Goal: Transaction & Acquisition: Purchase product/service

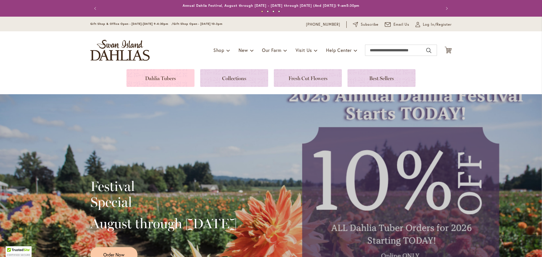
click at [146, 79] on link at bounding box center [160, 78] width 68 height 18
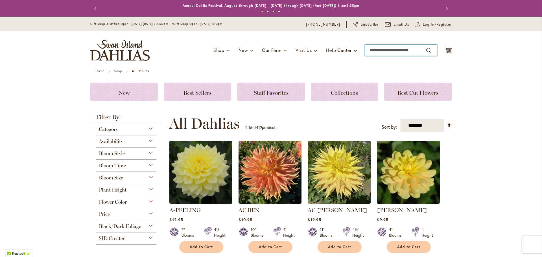
click at [394, 51] on input "Search" at bounding box center [401, 50] width 72 height 11
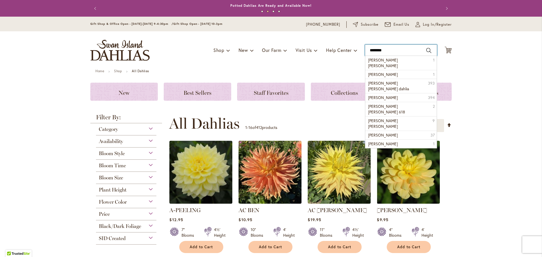
type input "*********"
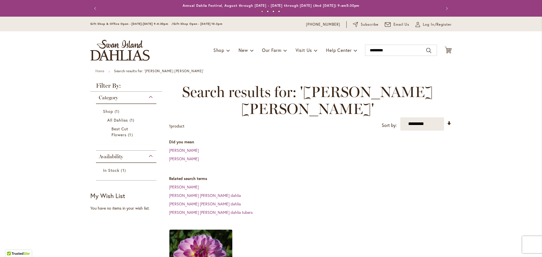
scroll to position [169, 0]
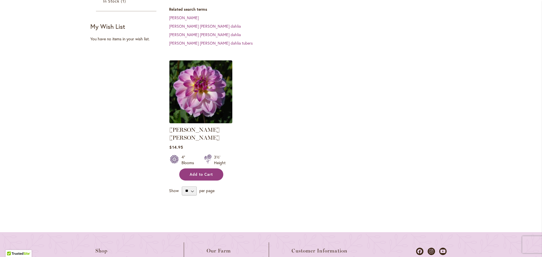
click at [200, 172] on span "Add to Cart" at bounding box center [201, 174] width 23 height 5
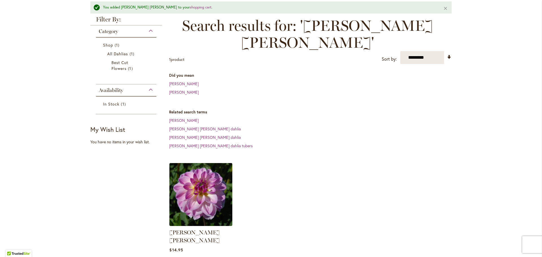
scroll to position [15, 0]
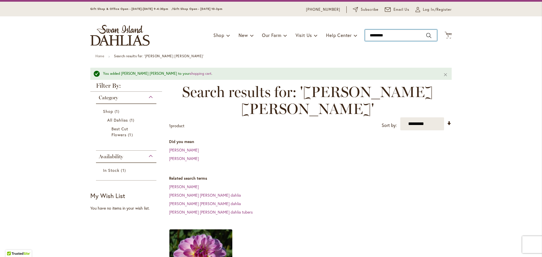
drag, startPoint x: 391, startPoint y: 33, endPoint x: 363, endPoint y: 33, distance: 28.2
click at [365, 33] on input "*********" at bounding box center [401, 35] width 72 height 11
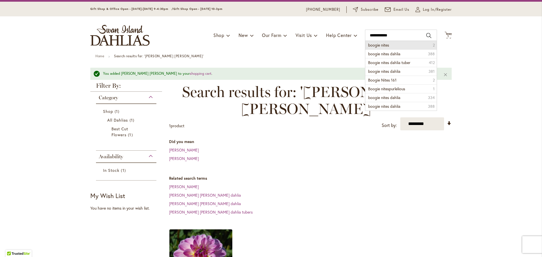
click at [374, 47] on span "boogie nites" at bounding box center [378, 44] width 21 height 5
type input "**********"
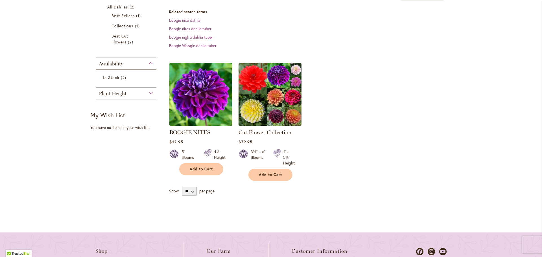
scroll to position [169, 0]
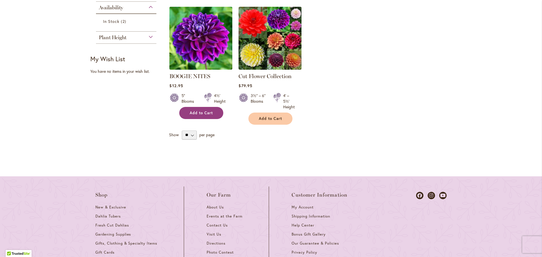
click at [204, 115] on span "Add to Cart" at bounding box center [201, 113] width 23 height 5
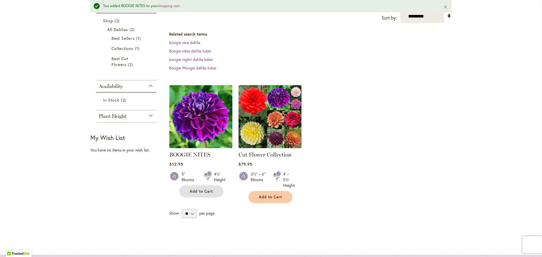
scroll to position [99, 0]
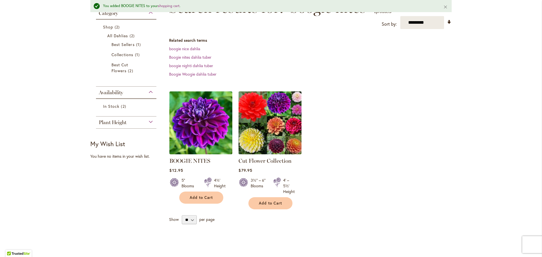
click at [259, 125] on img at bounding box center [270, 123] width 66 height 66
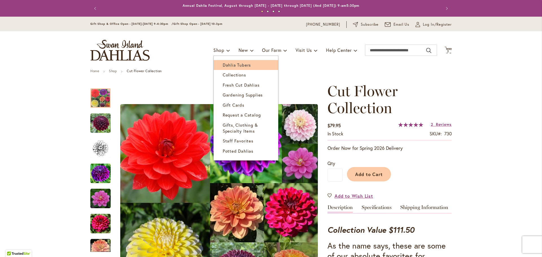
click at [228, 65] on span "Dahlia Tubers" at bounding box center [237, 65] width 28 height 6
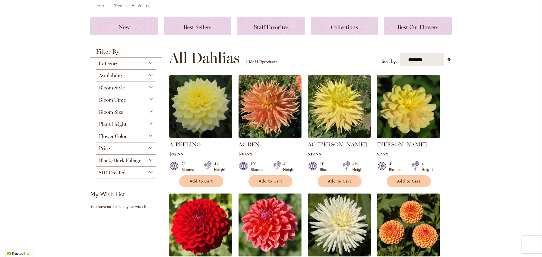
scroll to position [85, 0]
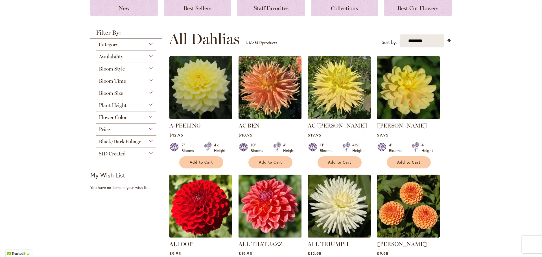
click at [150, 117] on div "Flower Color" at bounding box center [126, 116] width 60 height 9
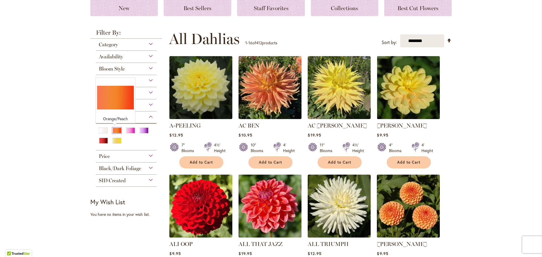
click at [113, 132] on div "Orange/Peach" at bounding box center [116, 131] width 9 height 6
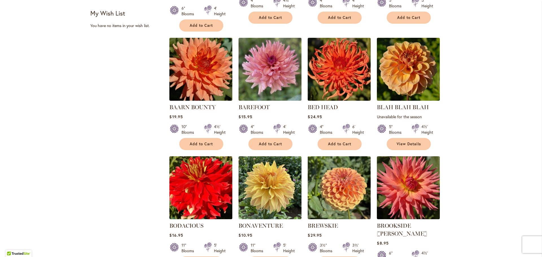
scroll to position [423, 0]
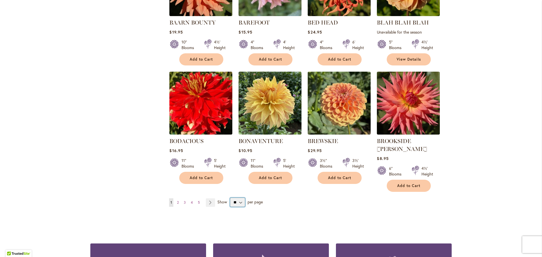
click at [240, 198] on select "** ** ** **" at bounding box center [237, 202] width 15 height 9
select select "**"
click at [230, 198] on select "** ** ** **" at bounding box center [237, 202] width 15 height 9
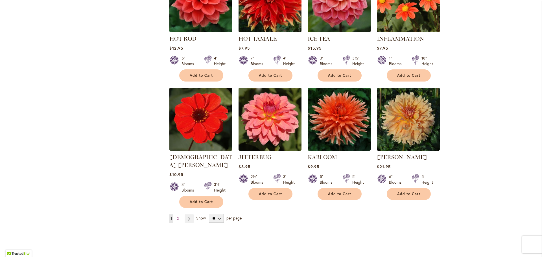
scroll to position [1948, 0]
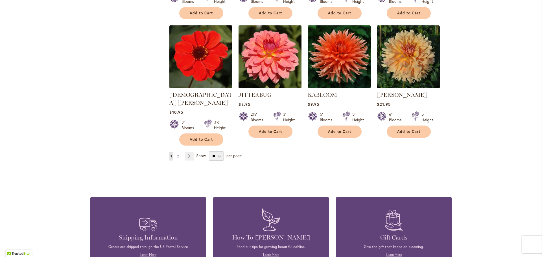
click at [177, 152] on link "Page 2" at bounding box center [178, 156] width 5 height 8
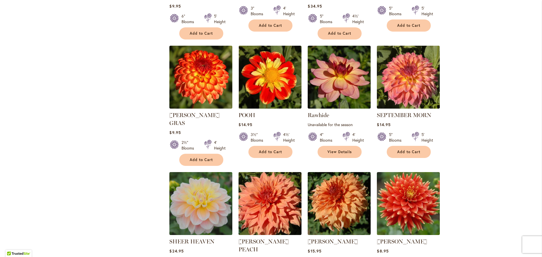
scroll to position [847, 0]
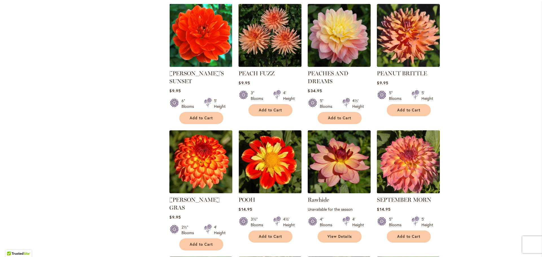
click at [420, 159] on img at bounding box center [408, 162] width 66 height 66
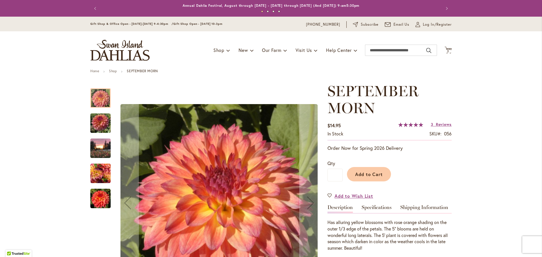
click at [99, 125] on img "SEPTEMBER MORN" at bounding box center [100, 123] width 20 height 27
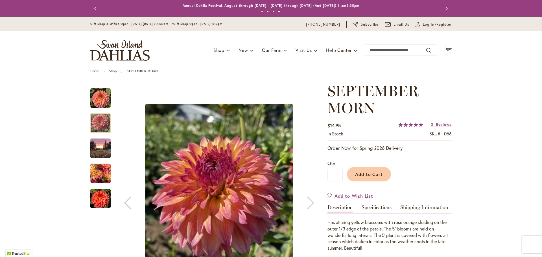
click at [102, 175] on img "September Morn" at bounding box center [100, 173] width 20 height 20
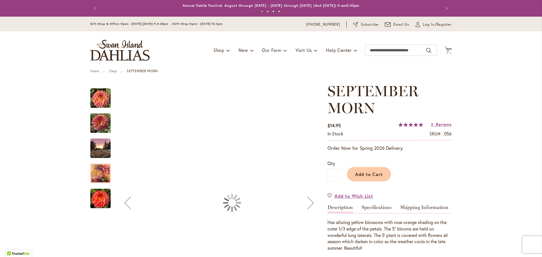
click at [100, 190] on img "September Morn" at bounding box center [100, 199] width 20 height 20
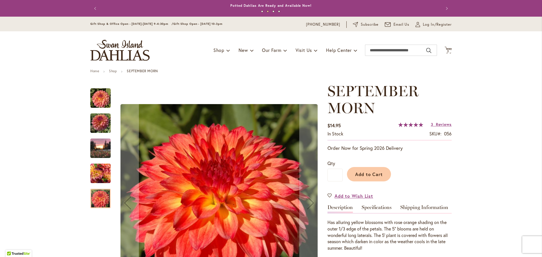
click at [98, 176] on img "September Morn" at bounding box center [100, 173] width 20 height 20
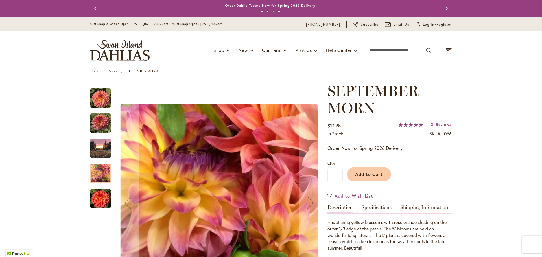
click at [98, 137] on div "September Morn" at bounding box center [103, 145] width 26 height 25
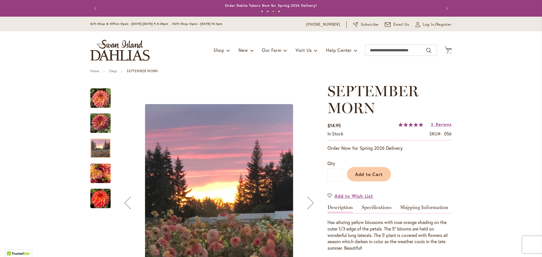
click at [98, 123] on img "SEPTEMBER MORN" at bounding box center [100, 123] width 20 height 27
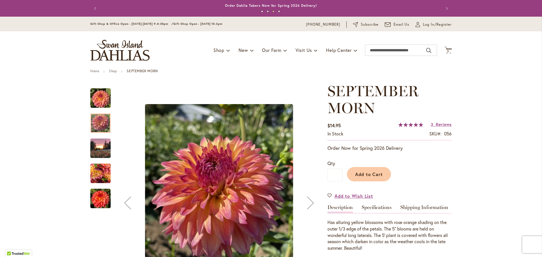
click at [99, 108] on div "SEPTEMBER MORN" at bounding box center [103, 120] width 26 height 25
click at [101, 101] on img "September Morn" at bounding box center [100, 98] width 20 height 20
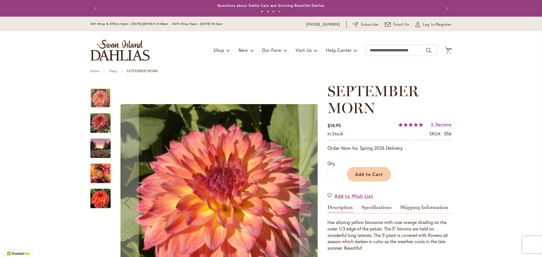
scroll to position [85, 0]
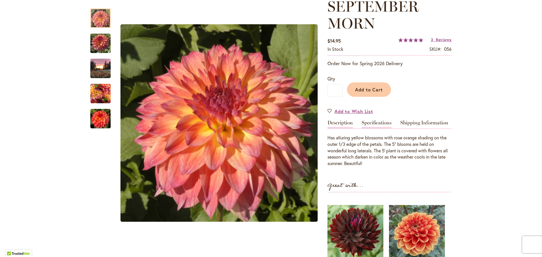
click at [382, 123] on link "Specifications" at bounding box center [377, 124] width 30 height 8
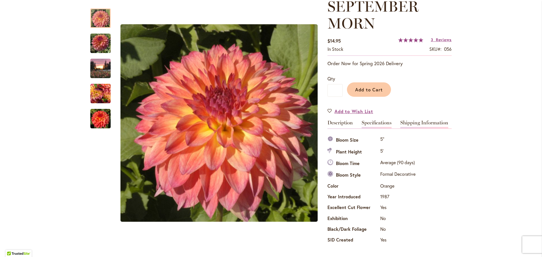
click at [413, 123] on link "Shipping Information" at bounding box center [424, 124] width 48 height 8
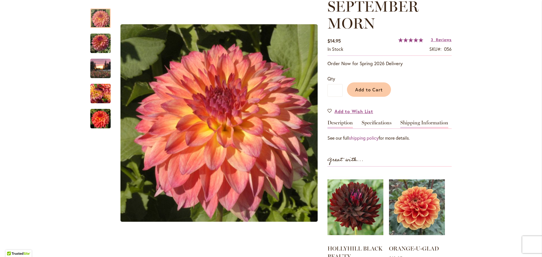
click at [351, 122] on div "Description" at bounding box center [341, 124] width 29 height 8
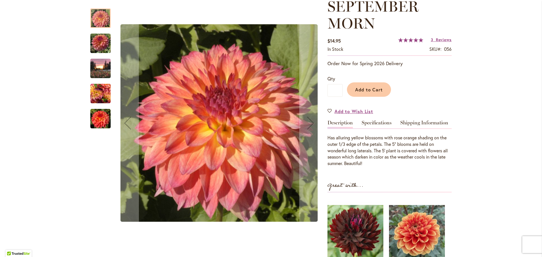
click at [93, 44] on img "SEPTEMBER MORN" at bounding box center [100, 43] width 20 height 27
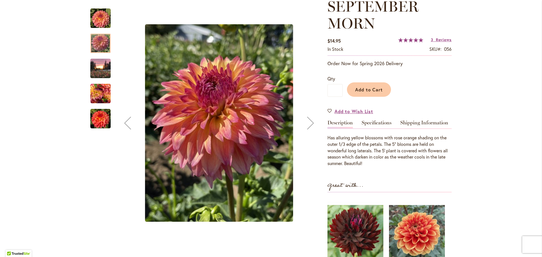
click at [97, 20] on img "September Morn" at bounding box center [100, 18] width 20 height 20
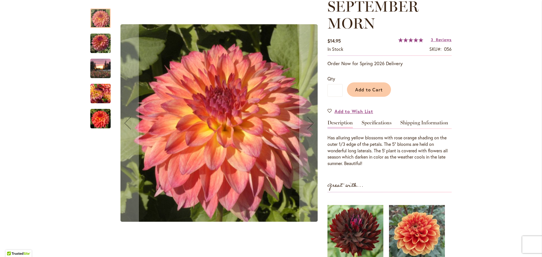
click at [101, 46] on img "SEPTEMBER MORN" at bounding box center [100, 43] width 20 height 27
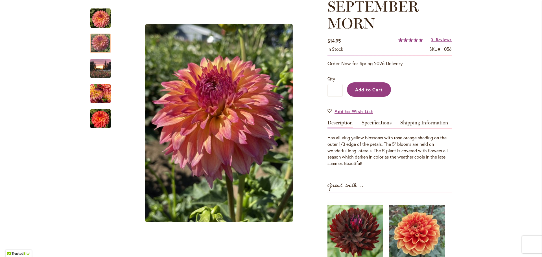
click at [372, 91] on span "Add to Cart" at bounding box center [369, 90] width 28 height 6
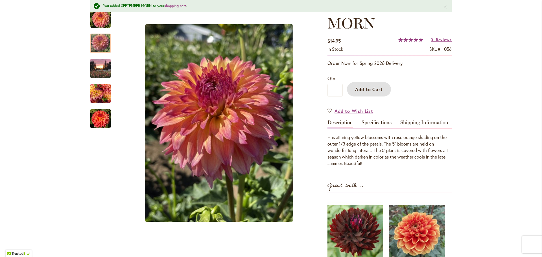
scroll to position [0, 0]
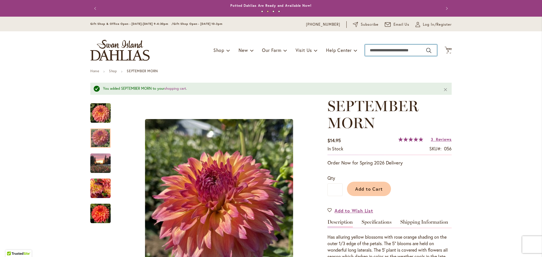
click at [410, 50] on input "Search" at bounding box center [401, 50] width 72 height 11
click at [378, 224] on link "Specifications" at bounding box center [377, 224] width 30 height 8
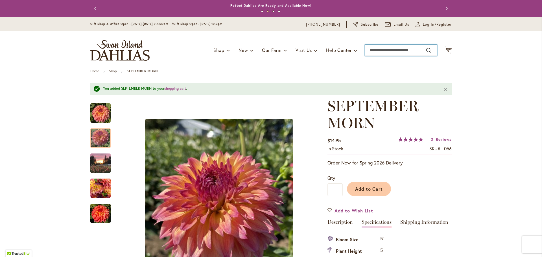
click at [388, 49] on input "Search" at bounding box center [401, 50] width 72 height 11
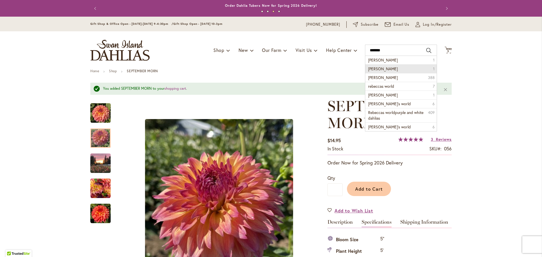
click at [390, 70] on li "rebecca lynn 1" at bounding box center [400, 68] width 71 height 9
type input "**********"
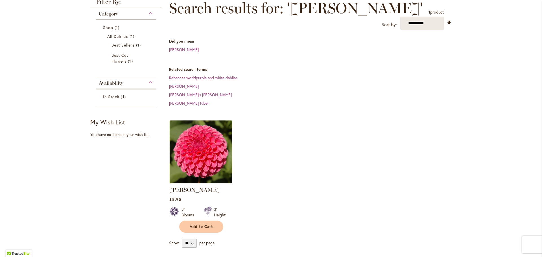
scroll to position [85, 0]
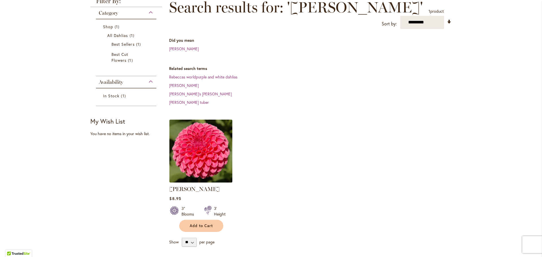
click at [205, 158] on img at bounding box center [201, 151] width 66 height 66
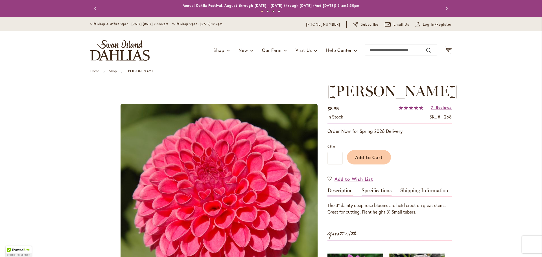
click at [371, 191] on link "Specifications" at bounding box center [377, 192] width 30 height 8
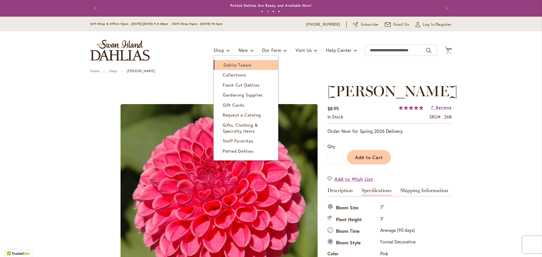
click at [227, 65] on span "Dahlia Tubers" at bounding box center [238, 65] width 28 height 6
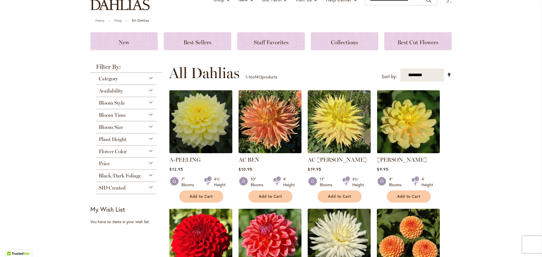
scroll to position [85, 0]
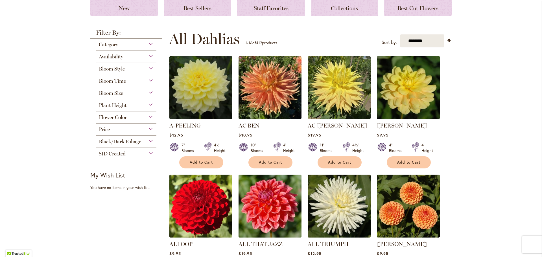
click at [147, 70] on div "Bloom Style" at bounding box center [126, 67] width 60 height 9
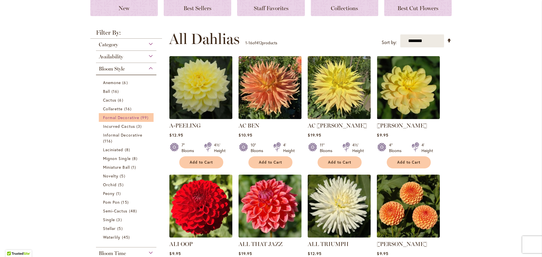
click at [117, 118] on span "Formal Decorative" at bounding box center [121, 117] width 36 height 5
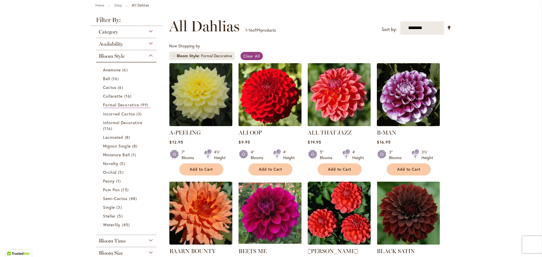
scroll to position [85, 0]
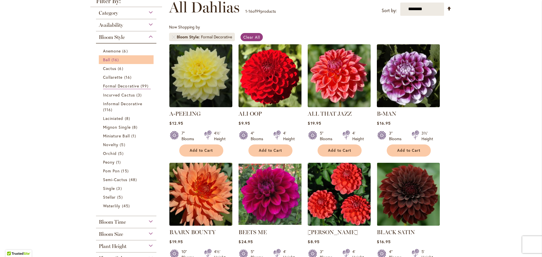
click at [109, 62] on link "Ball 16 items" at bounding box center [127, 60] width 48 height 6
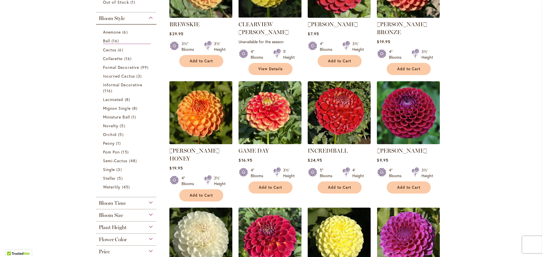
scroll to position [85, 0]
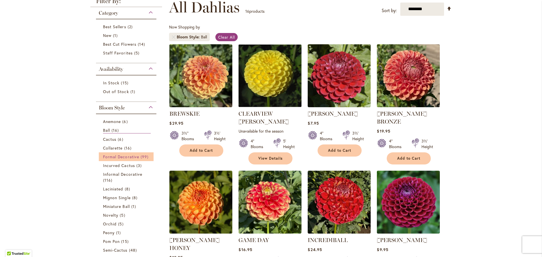
click at [123, 157] on span "Formal Decorative" at bounding box center [121, 156] width 36 height 5
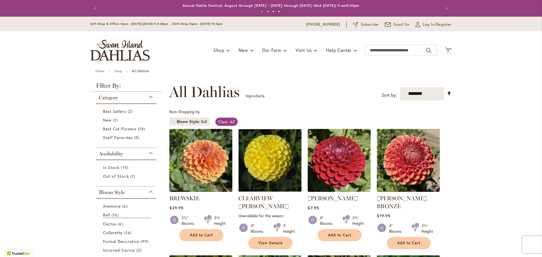
click at [447, 51] on span "3" at bounding box center [448, 51] width 2 height 4
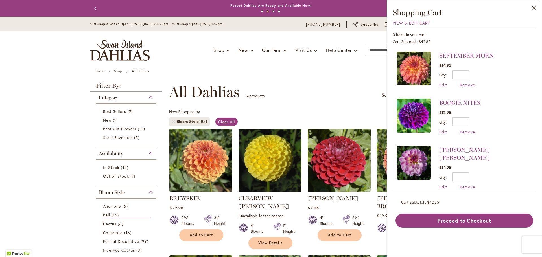
click at [306, 89] on div "**********" at bounding box center [310, 92] width 283 height 17
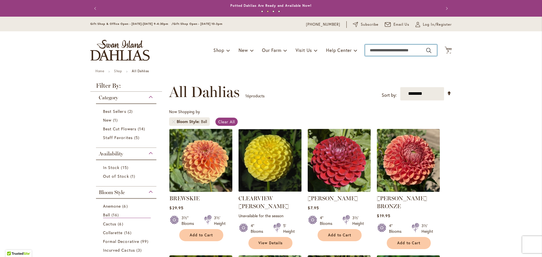
click at [387, 48] on input "Search" at bounding box center [401, 50] width 72 height 11
type input "**********"
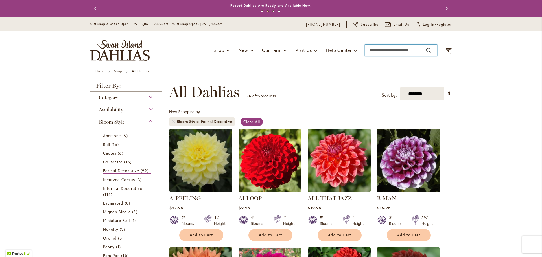
click at [378, 49] on input "Search" at bounding box center [401, 50] width 72 height 11
type input "**********"
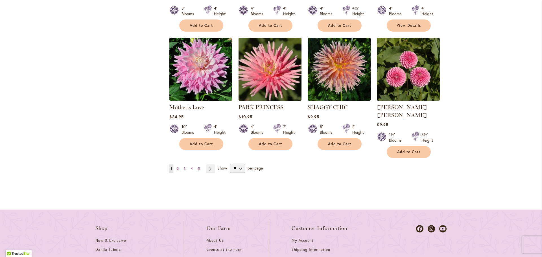
scroll to position [508, 0]
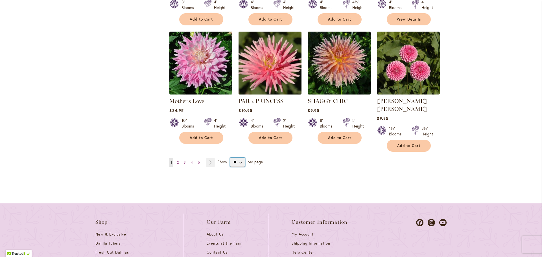
click at [232, 158] on select "** ** ** **" at bounding box center [237, 162] width 15 height 9
select select "**"
click at [230, 158] on select "** ** ** **" at bounding box center [237, 162] width 15 height 9
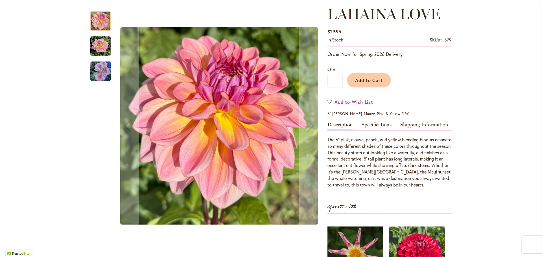
scroll to position [85, 0]
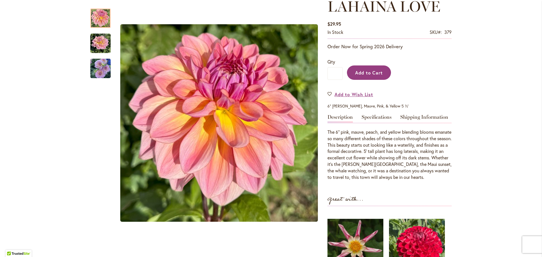
click at [367, 76] on button "Add to Cart" at bounding box center [369, 72] width 44 height 14
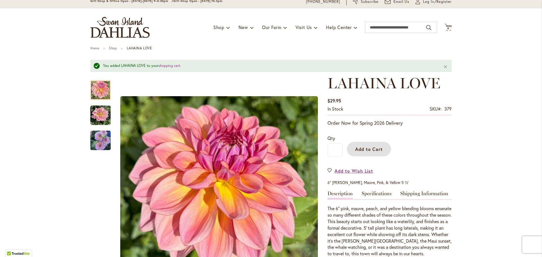
scroll to position [15, 0]
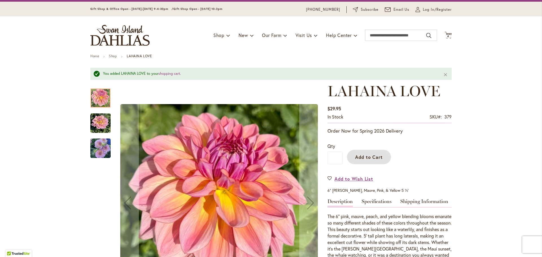
click at [96, 126] on img "LAHAINA LOVE" at bounding box center [100, 123] width 20 height 20
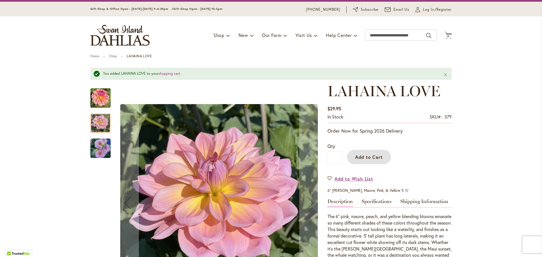
click at [94, 142] on img "LAHAINA LOVE" at bounding box center [100, 147] width 20 height 21
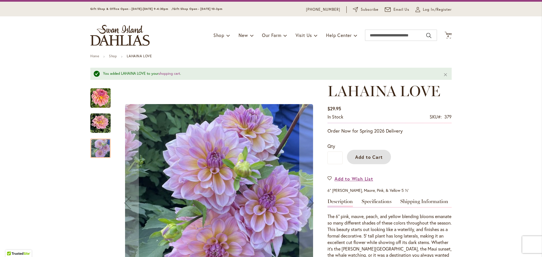
click at [96, 101] on img "LAHAINA LOVE" at bounding box center [100, 98] width 20 height 20
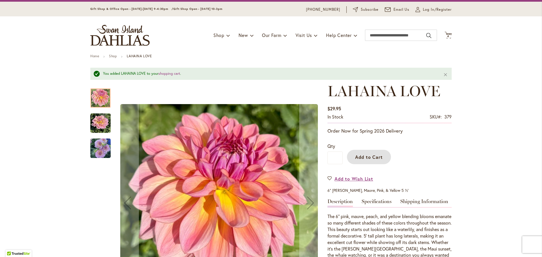
click at [97, 120] on img "LAHAINA LOVE" at bounding box center [100, 123] width 20 height 20
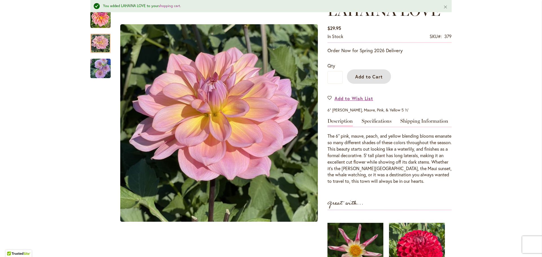
scroll to position [100, 0]
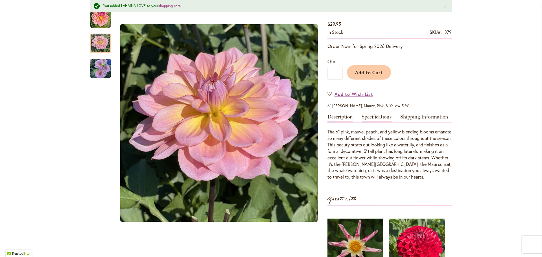
click at [381, 117] on link "Specifications" at bounding box center [377, 118] width 30 height 8
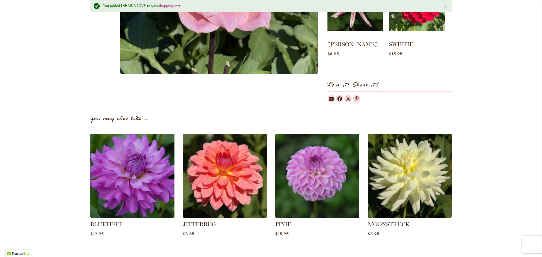
scroll to position [234, 0]
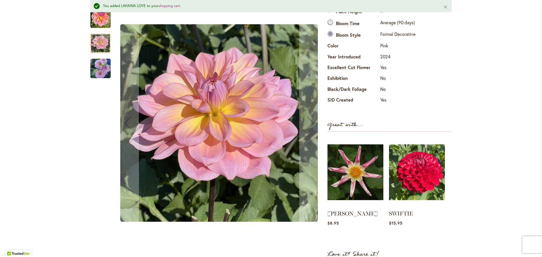
click at [92, 72] on img "LAHAINA LOVE" at bounding box center [100, 68] width 20 height 21
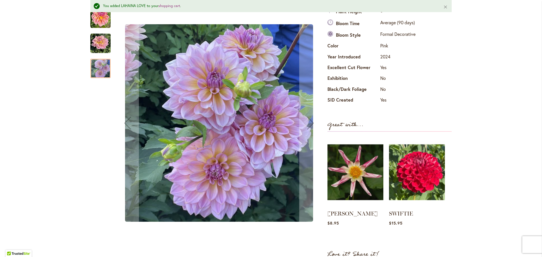
click at [93, 43] on img "LAHAINA LOVE" at bounding box center [100, 43] width 20 height 20
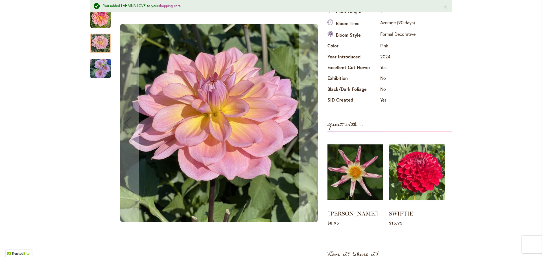
click at [95, 24] on img "LAHAINA LOVE" at bounding box center [100, 18] width 20 height 20
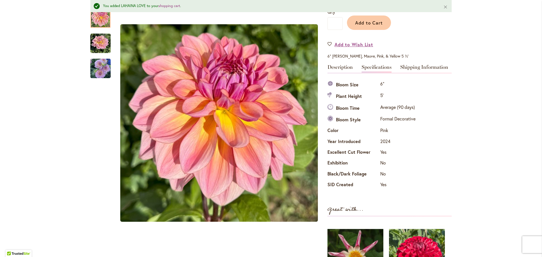
scroll to position [0, 0]
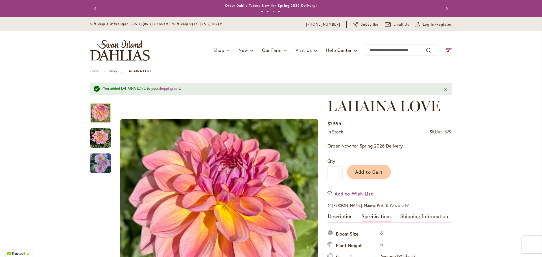
click at [447, 53] on span "4" at bounding box center [448, 51] width 2 height 4
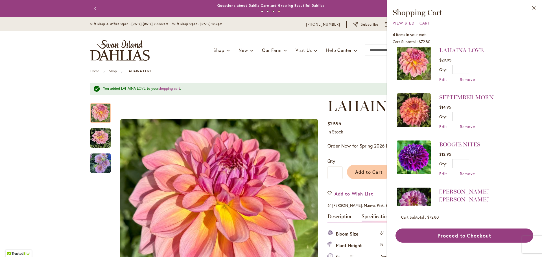
scroll to position [6, 0]
click at [416, 108] on img at bounding box center [414, 110] width 34 height 34
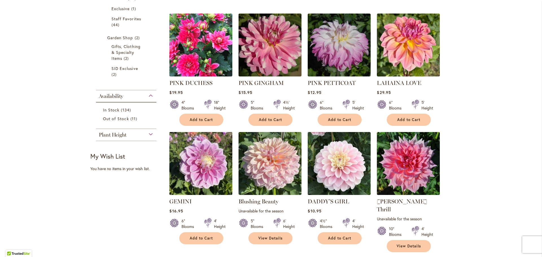
scroll to position [169, 0]
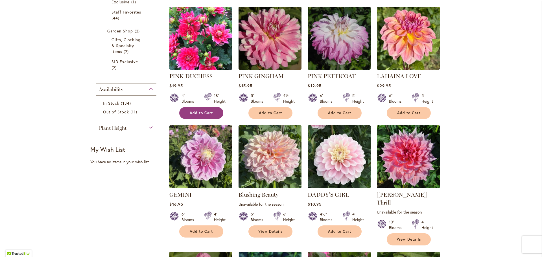
click at [206, 112] on span "Add to Cart" at bounding box center [201, 113] width 23 height 5
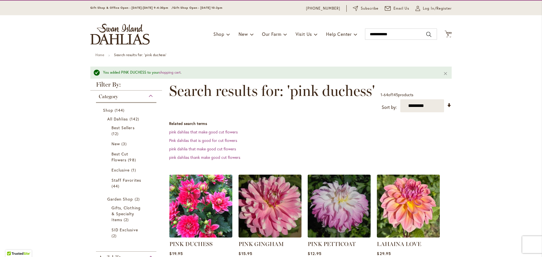
scroll to position [0, 0]
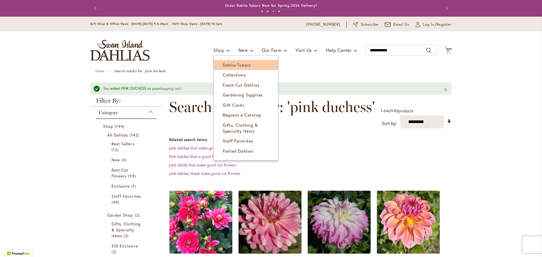
click at [230, 64] on span "Dahlia Tubers" at bounding box center [237, 65] width 28 height 6
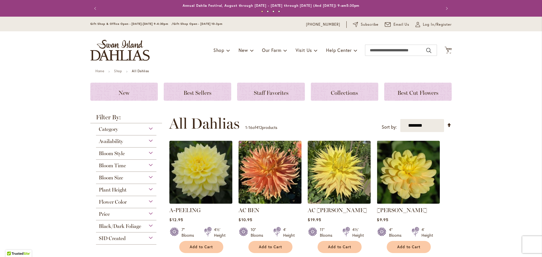
click at [153, 189] on div "Plant Height" at bounding box center [126, 188] width 60 height 9
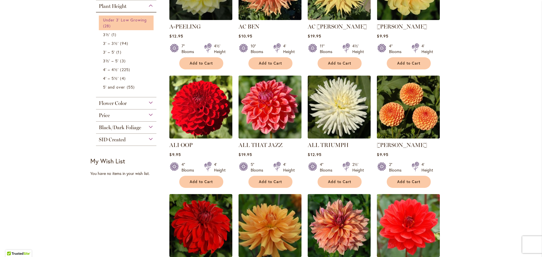
click at [132, 20] on span "Under 3' Low Growing" at bounding box center [125, 19] width 44 height 5
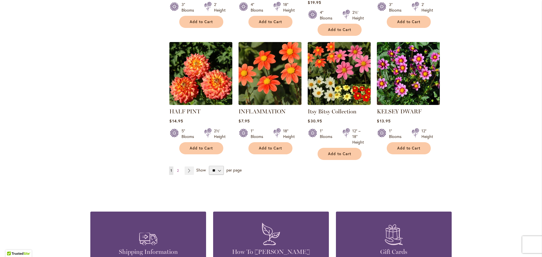
scroll to position [423, 0]
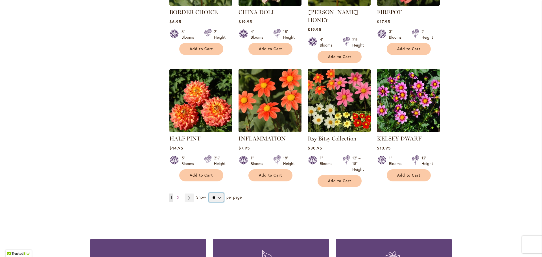
click at [218, 193] on select "** ** ** **" at bounding box center [216, 197] width 15 height 9
select select "**"
click at [209, 193] on select "** ** ** **" at bounding box center [216, 197] width 15 height 9
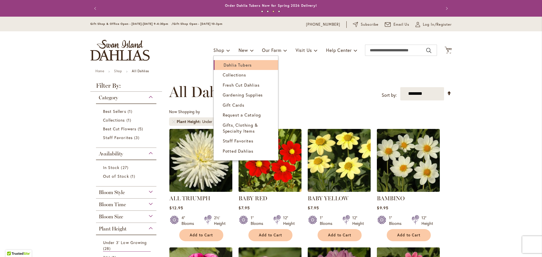
click at [224, 64] on span "Dahlia Tubers" at bounding box center [238, 65] width 28 height 6
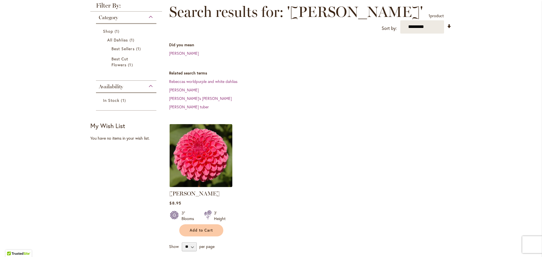
scroll to position [85, 0]
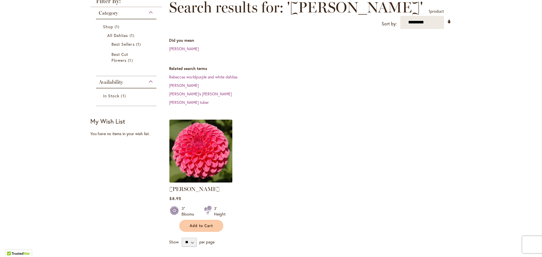
click at [207, 150] on img at bounding box center [201, 151] width 66 height 66
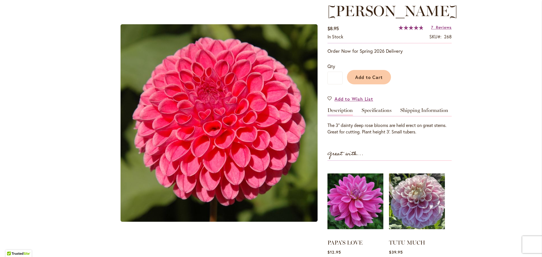
scroll to position [85, 0]
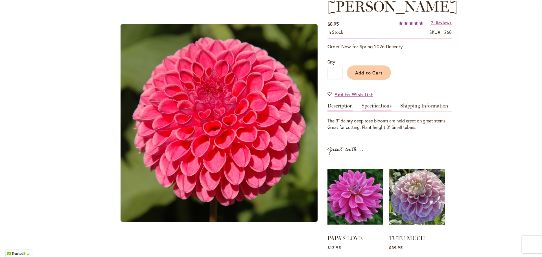
click at [374, 106] on link "Specifications" at bounding box center [377, 107] width 30 height 8
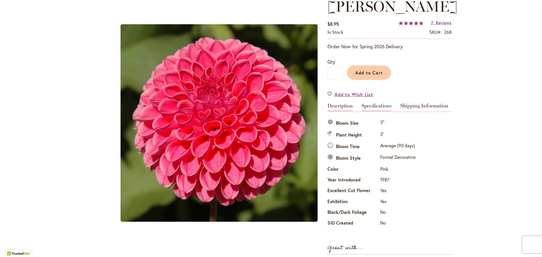
click at [331, 107] on link "Description" at bounding box center [339, 107] width 25 height 8
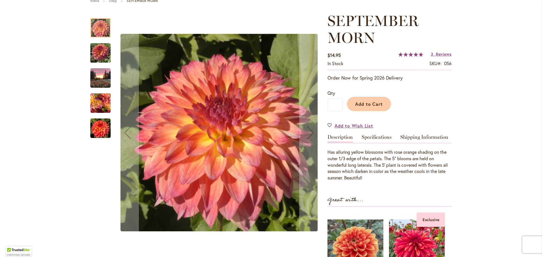
scroll to position [85, 0]
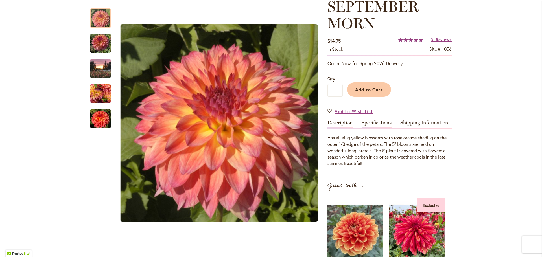
click at [373, 122] on link "Specifications" at bounding box center [377, 124] width 30 height 8
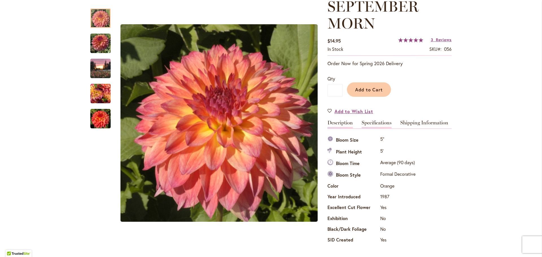
click at [344, 123] on link "Description" at bounding box center [339, 124] width 25 height 8
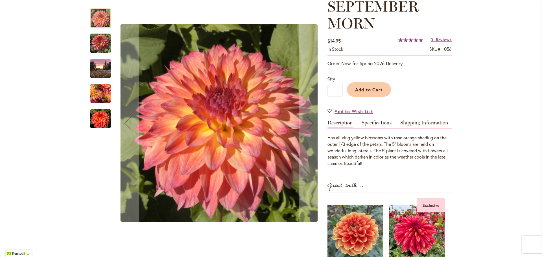
click at [101, 22] on div at bounding box center [100, 17] width 20 height 19
click at [99, 38] on img "SEPTEMBER MORN" at bounding box center [100, 43] width 20 height 27
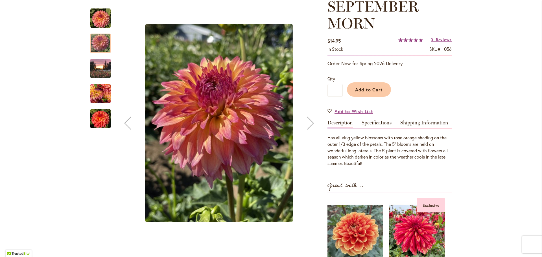
click at [99, 62] on img "September Morn" at bounding box center [100, 68] width 20 height 27
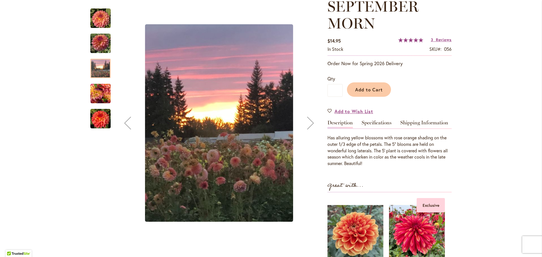
click at [94, 89] on img "September Morn" at bounding box center [100, 94] width 20 height 20
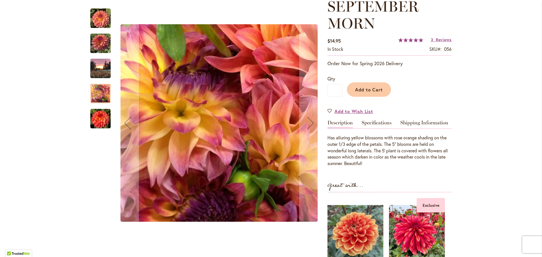
click at [93, 112] on img "September Morn" at bounding box center [100, 119] width 20 height 20
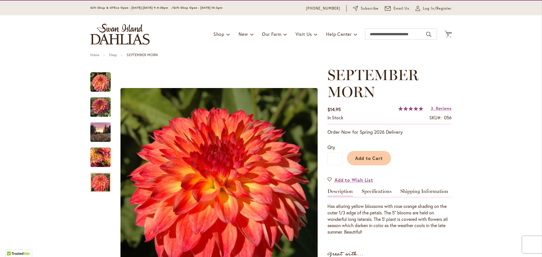
scroll to position [0, 0]
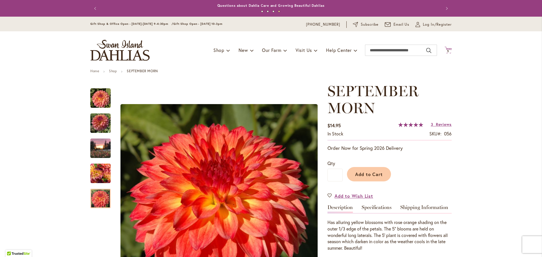
click at [448, 50] on span "5 5 items" at bounding box center [449, 51] width 6 height 3
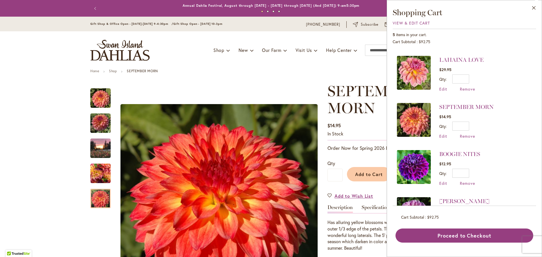
scroll to position [44, 0]
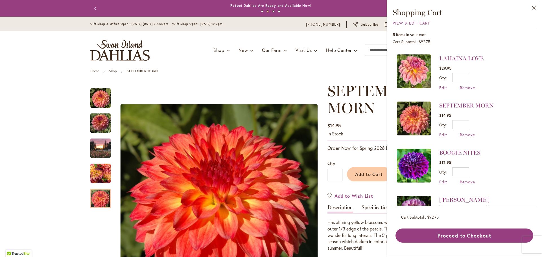
click at [415, 72] on img at bounding box center [414, 71] width 34 height 34
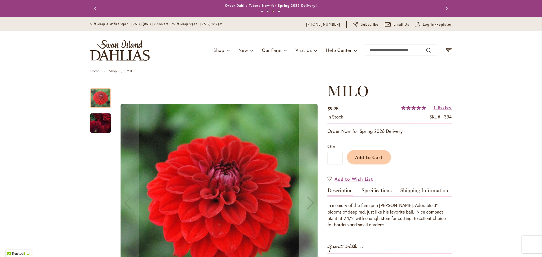
click at [97, 131] on img "MILO" at bounding box center [100, 123] width 41 height 34
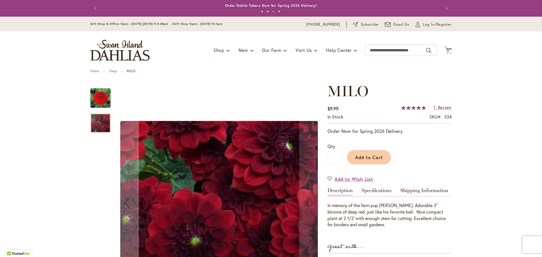
scroll to position [85, 0]
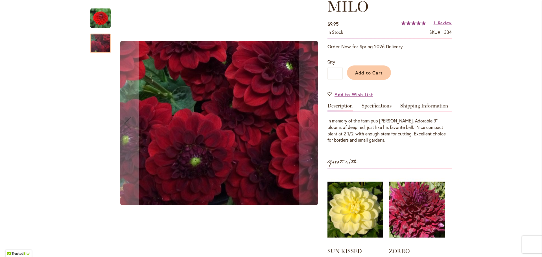
click at [104, 21] on img "MILO" at bounding box center [100, 18] width 20 height 20
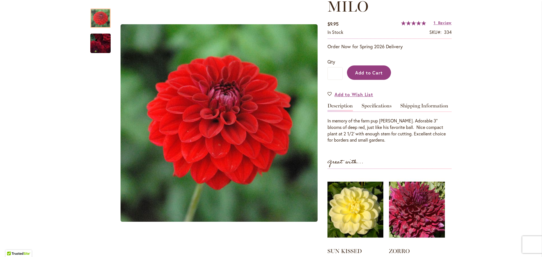
click at [374, 72] on span "Add to Cart" at bounding box center [369, 73] width 28 height 6
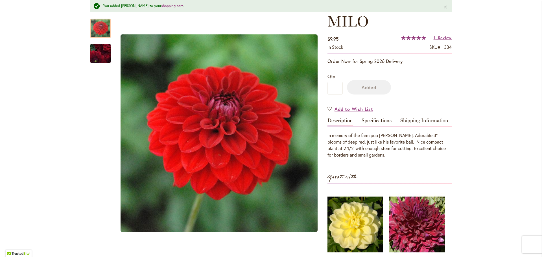
scroll to position [100, 0]
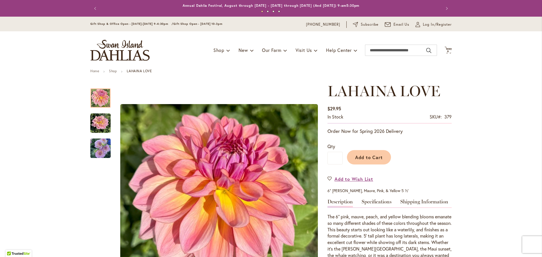
scroll to position [85, 0]
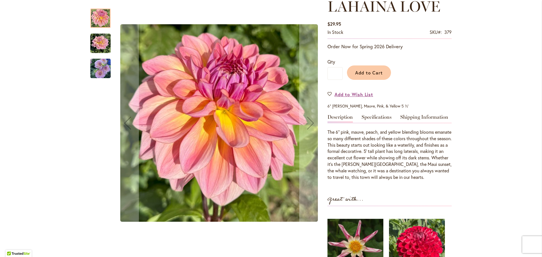
click at [98, 69] on img "LAHAINA LOVE" at bounding box center [100, 68] width 20 height 21
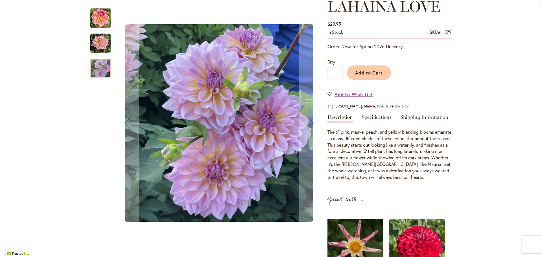
click at [100, 42] on img "LAHAINA LOVE" at bounding box center [100, 43] width 20 height 20
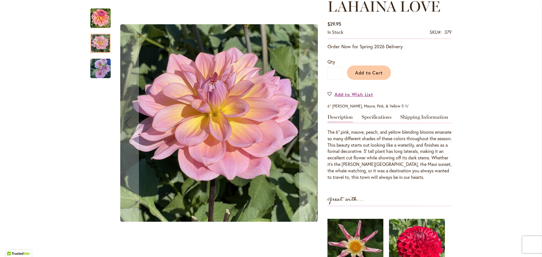
click at [100, 25] on img "LAHAINA LOVE" at bounding box center [100, 18] width 20 height 20
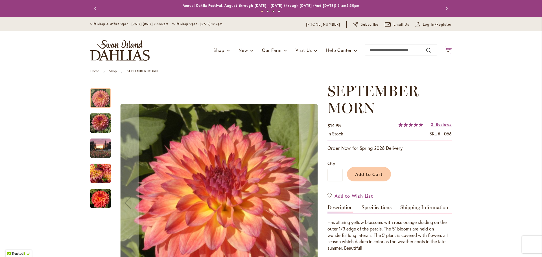
click at [447, 50] on span "6" at bounding box center [448, 51] width 2 height 4
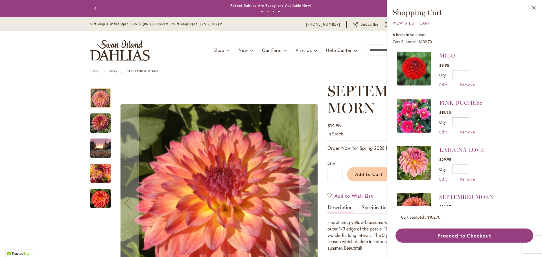
scroll to position [85, 0]
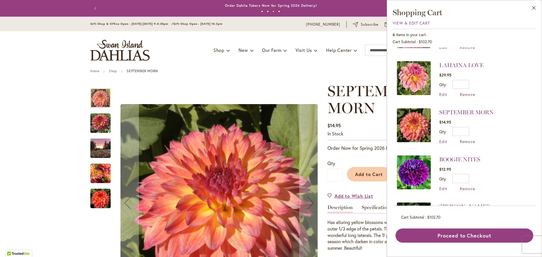
click at [464, 141] on span "Remove" at bounding box center [467, 141] width 15 height 5
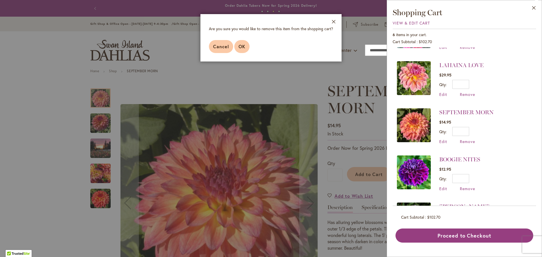
click at [247, 47] on button "OK" at bounding box center [241, 46] width 15 height 13
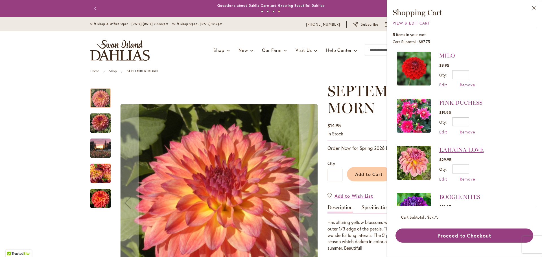
click at [471, 148] on link "LAHAINA LOVE" at bounding box center [461, 150] width 44 height 7
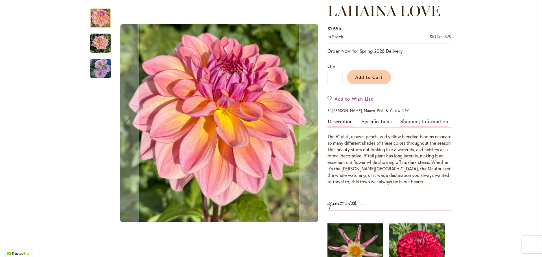
scroll to position [85, 0]
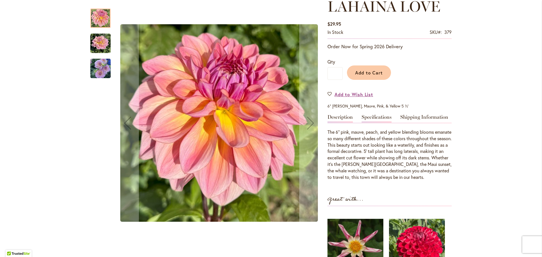
click at [375, 116] on link "Specifications" at bounding box center [377, 119] width 30 height 8
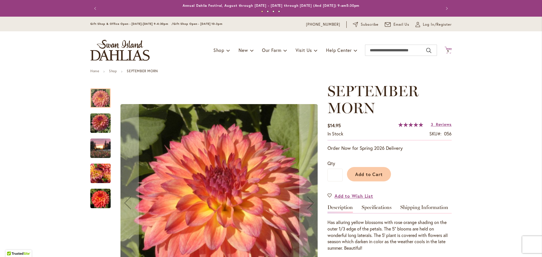
click at [447, 51] on span "5" at bounding box center [448, 51] width 2 height 4
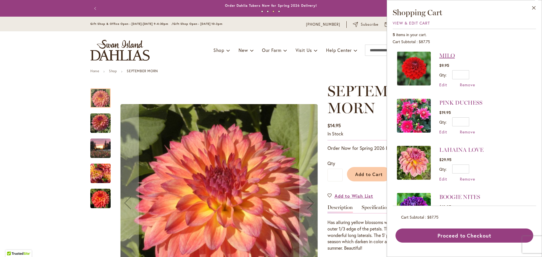
click at [447, 56] on link "MILO" at bounding box center [447, 55] width 16 height 7
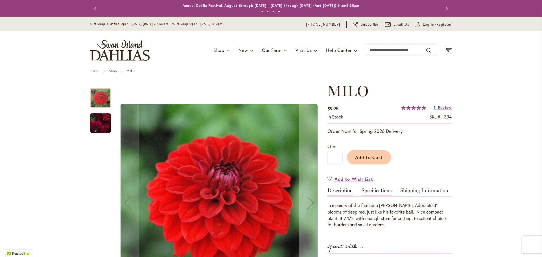
click at [380, 191] on link "Specifications" at bounding box center [377, 192] width 30 height 8
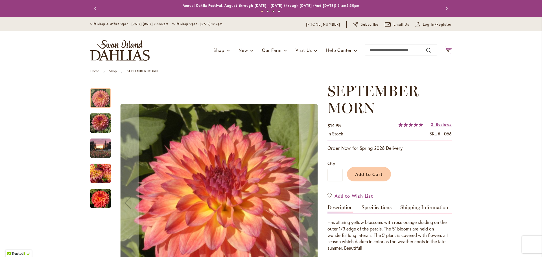
click at [449, 50] on span "5 5 items" at bounding box center [449, 51] width 6 height 3
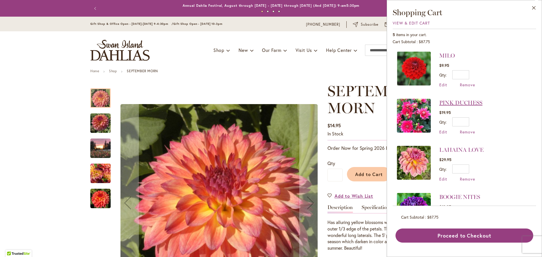
click at [455, 104] on link "PINK DUCHESS" at bounding box center [460, 102] width 43 height 7
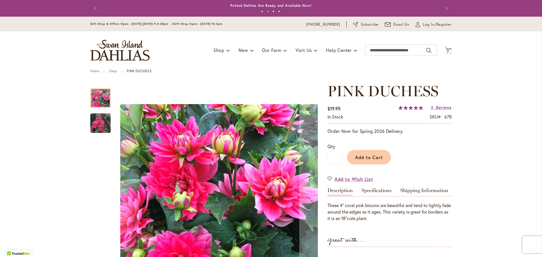
click at [447, 50] on span "5" at bounding box center [448, 51] width 2 height 4
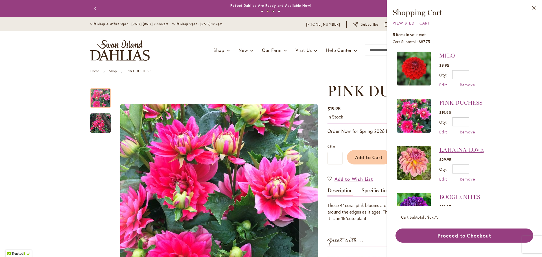
click at [477, 149] on link "LAHAINA LOVE" at bounding box center [461, 150] width 44 height 7
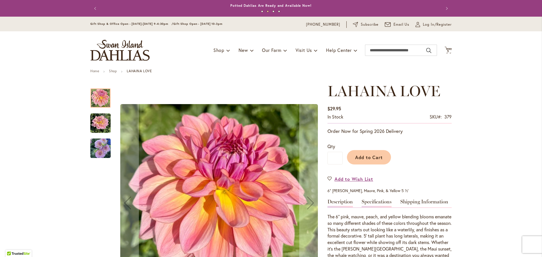
click at [371, 202] on link "Specifications" at bounding box center [377, 203] width 30 height 8
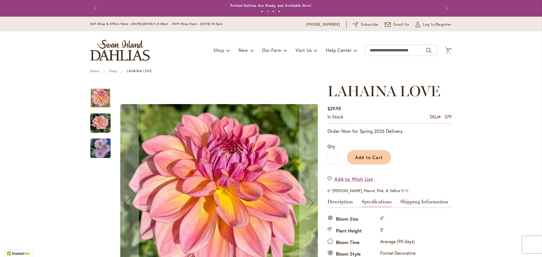
click at [447, 51] on span "5" at bounding box center [448, 51] width 2 height 4
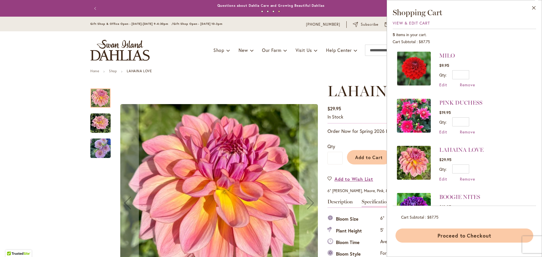
click at [474, 239] on button "Proceed to Checkout" at bounding box center [465, 236] width 138 height 14
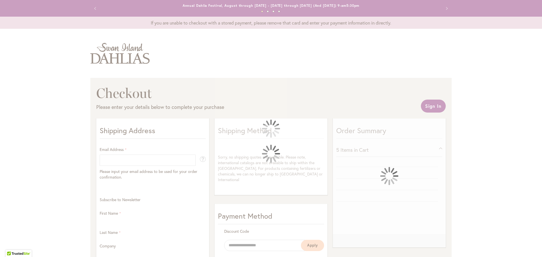
select select "**"
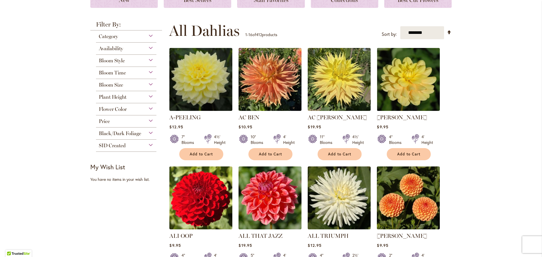
scroll to position [85, 0]
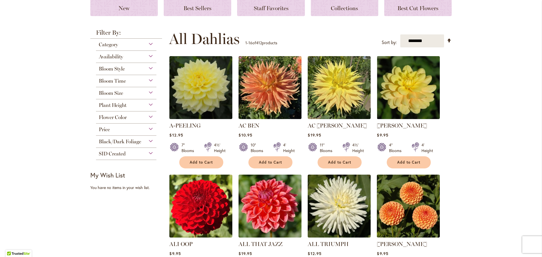
click at [139, 118] on div "Flower Color" at bounding box center [126, 116] width 60 height 9
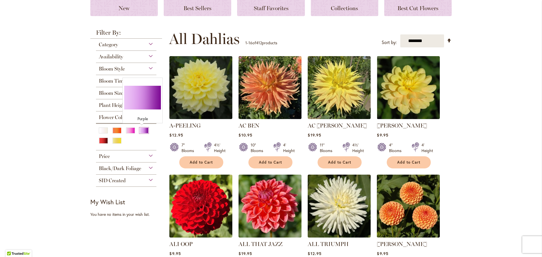
click at [141, 130] on div "Purple" at bounding box center [143, 131] width 9 height 6
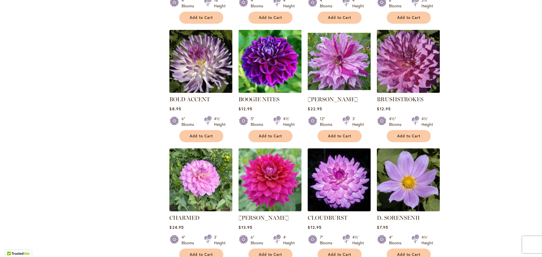
scroll to position [423, 0]
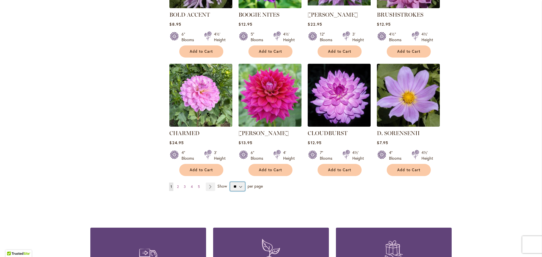
click at [235, 186] on select "** ** ** **" at bounding box center [237, 186] width 15 height 9
select select "**"
click at [230, 182] on select "** ** ** **" at bounding box center [237, 186] width 15 height 9
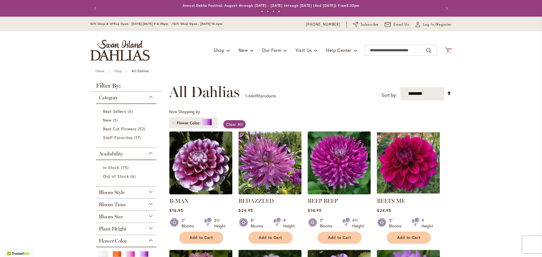
click at [447, 50] on span "5" at bounding box center [448, 51] width 2 height 4
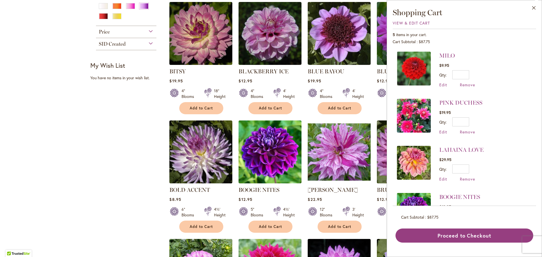
scroll to position [254, 0]
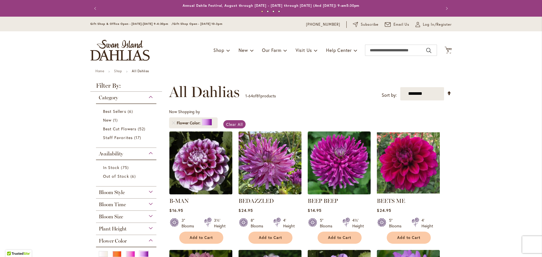
click at [126, 51] on img "store logo" at bounding box center [119, 50] width 59 height 21
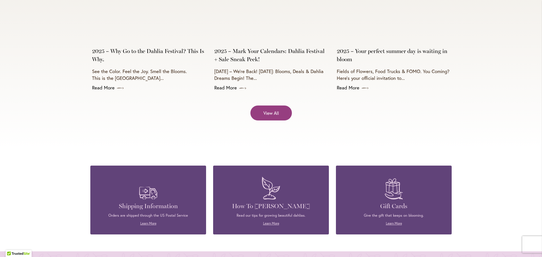
scroll to position [2372, 0]
